Goal: Task Accomplishment & Management: Use online tool/utility

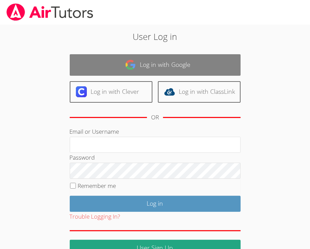
click at [185, 69] on link "Log in with Google" at bounding box center [155, 65] width 171 height 22
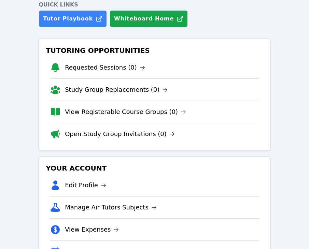
scroll to position [68, 0]
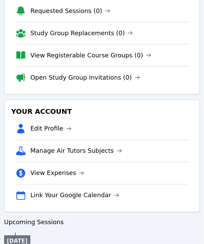
scroll to position [171, 0]
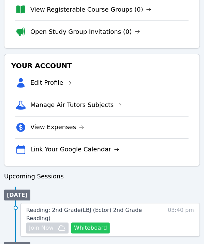
scroll to position [205, 0]
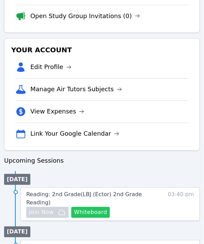
click at [98, 207] on button "Whiteboard" at bounding box center [90, 212] width 39 height 11
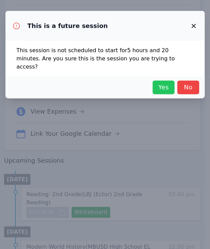
click at [164, 83] on span "Yes" at bounding box center [163, 88] width 15 height 10
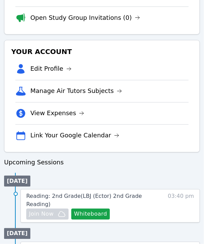
scroll to position [205, 0]
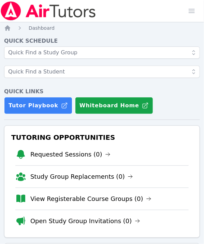
scroll to position [205, 0]
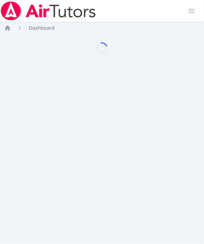
scroll to position [205, 0]
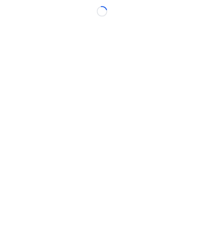
scroll to position [5, 0]
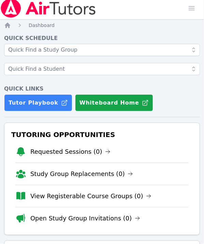
scroll to position [5, 0]
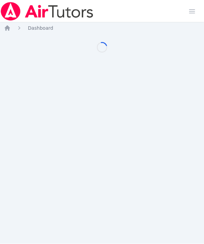
scroll to position [5, 0]
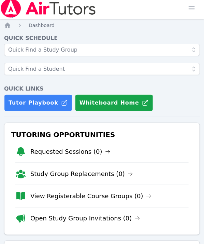
scroll to position [5, 0]
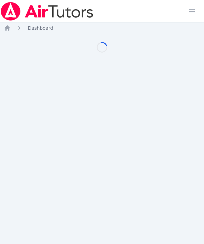
scroll to position [5, 0]
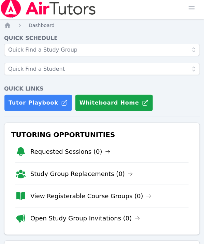
scroll to position [5, 0]
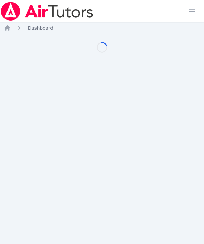
scroll to position [5, 0]
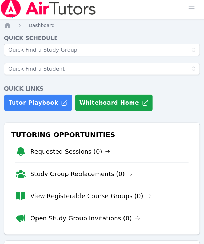
scroll to position [5, 0]
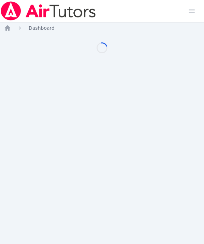
scroll to position [5, 0]
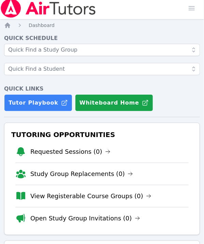
scroll to position [5, 0]
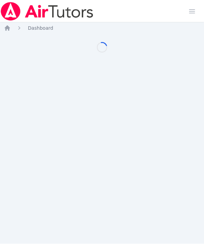
scroll to position [5, 0]
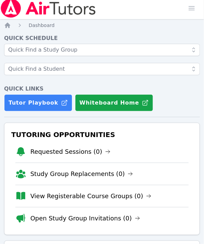
scroll to position [5, 0]
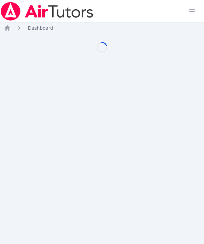
scroll to position [5, 0]
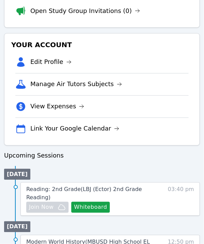
scroll to position [313, 0]
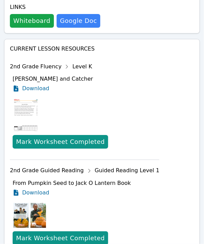
scroll to position [444, 0]
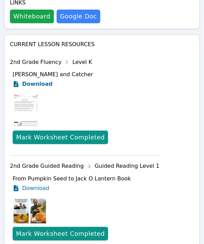
click at [32, 82] on span "Download" at bounding box center [37, 84] width 30 height 8
